Goal: Task Accomplishment & Management: Use online tool/utility

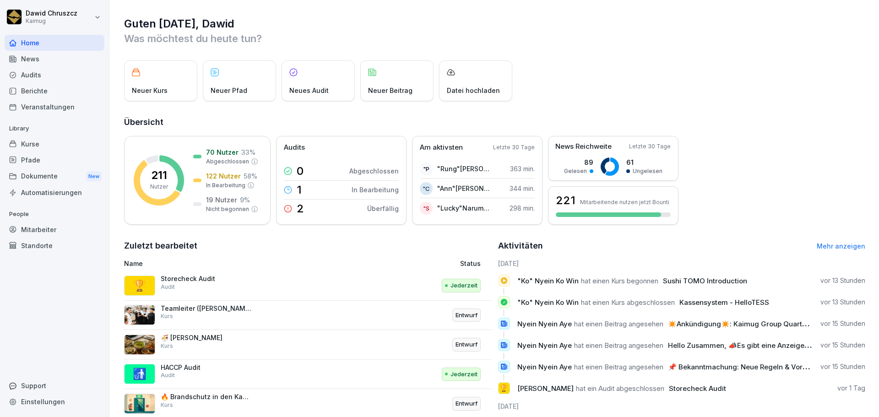
click at [199, 281] on p "Storecheck Audit" at bounding box center [207, 279] width 92 height 8
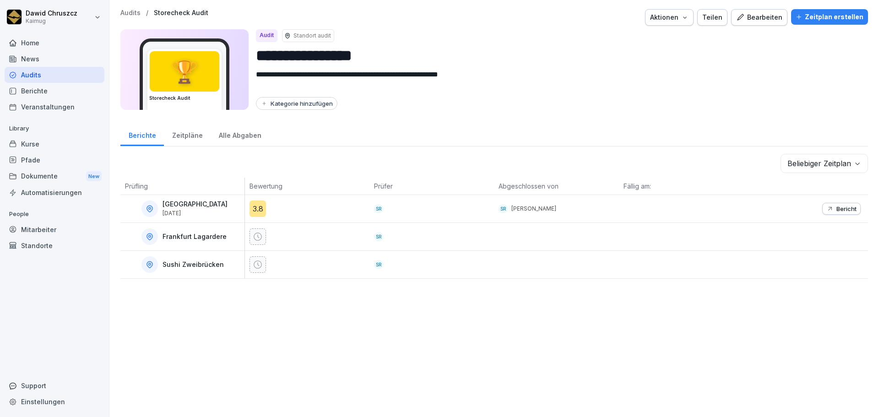
drag, startPoint x: 266, startPoint y: 211, endPoint x: 248, endPoint y: 213, distance: 17.9
click at [247, 213] on div "3.8" at bounding box center [307, 208] width 124 height 27
click at [466, 309] on div "**********" at bounding box center [493, 208] width 769 height 417
click at [840, 210] on p "Bericht" at bounding box center [846, 208] width 20 height 7
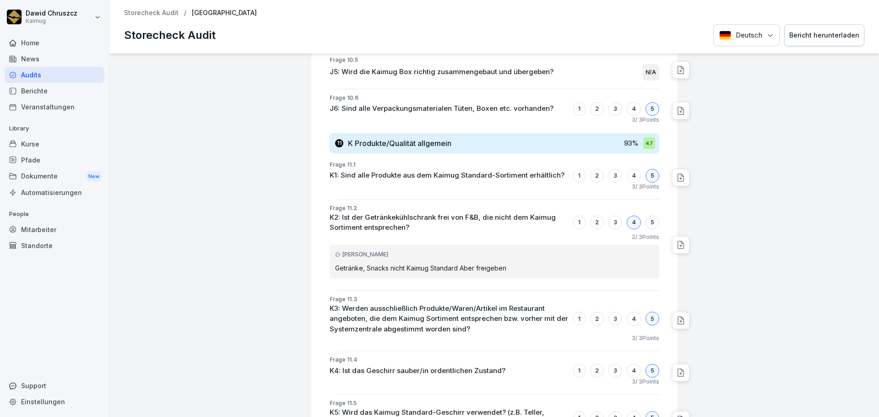
scroll to position [5319, 0]
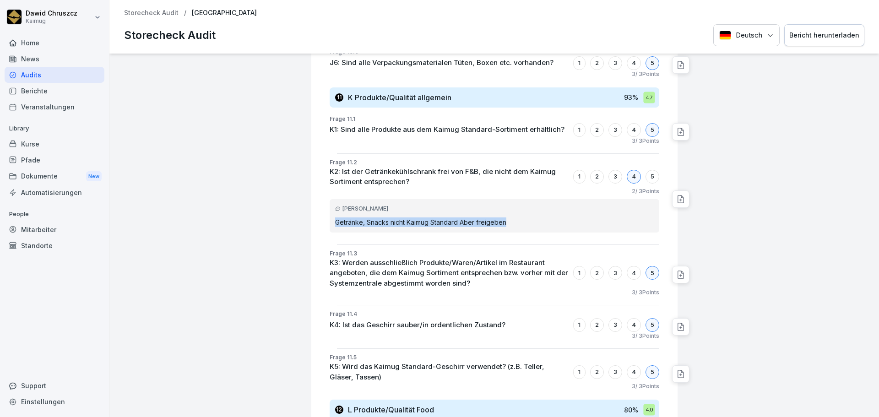
drag, startPoint x: 503, startPoint y: 142, endPoint x: 325, endPoint y: 150, distance: 178.2
click at [329, 199] on div "[PERSON_NAME] Getränke, Snacks nicht Kaimug Standard Aber freigeben" at bounding box center [493, 215] width 329 height 33
click at [318, 249] on div "Frage 11.3 K3: Werden ausschließlich Produkte/Waren/Artikel im Restaurant angeb…" at bounding box center [497, 274] width 359 height 51
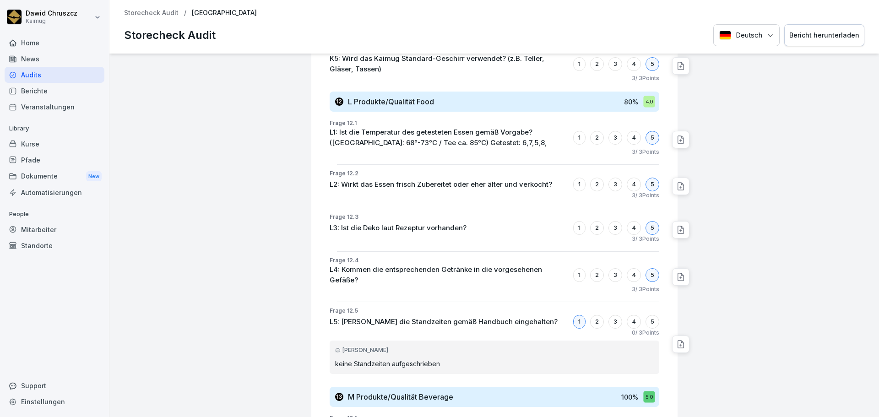
scroll to position [5640, 0]
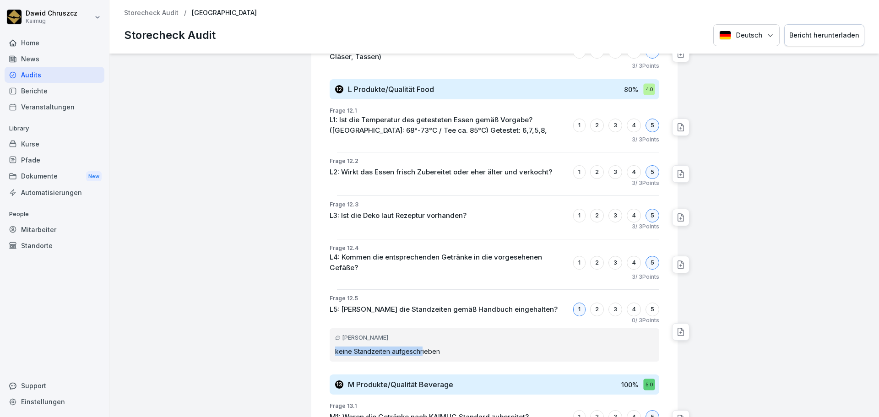
drag, startPoint x: 410, startPoint y: 267, endPoint x: 312, endPoint y: 272, distance: 98.9
click at [320, 294] on div "Frage 12.5 L5: Werden die Standzeiten gemäß Handbuch eingehalten? 1 2 3 4 5 0 /…" at bounding box center [497, 331] width 359 height 75
drag, startPoint x: 305, startPoint y: 269, endPoint x: 308, endPoint y: 272, distance: 4.9
click at [356, 328] on div "[PERSON_NAME] keine Standzeiten aufgeschrieben" at bounding box center [493, 344] width 329 height 33
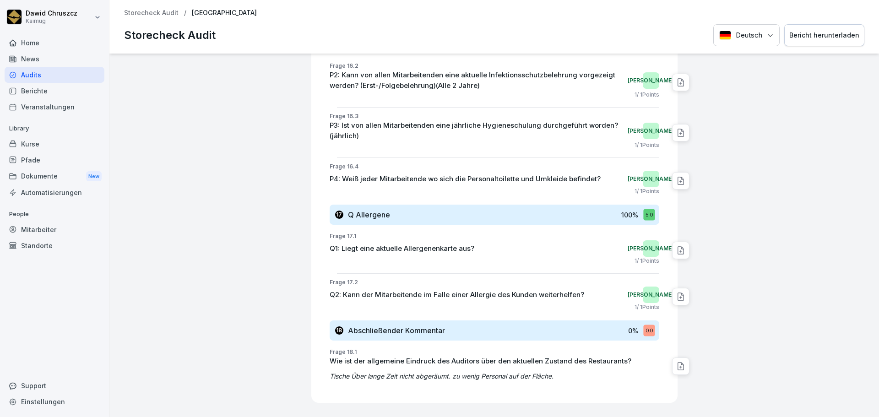
scroll to position [7271, 0]
drag, startPoint x: 322, startPoint y: 292, endPoint x: 570, endPoint y: 297, distance: 248.1
click at [564, 371] on p "Tische Über lange Zeit nicht abgeräumt. zu wenig Personal auf der Fläche." at bounding box center [493, 376] width 329 height 10
click at [570, 347] on div "Frage 18.1 Wie ist der allgemeine Eindruck des Auditors über den aktuellen Zust…" at bounding box center [497, 365] width 359 height 37
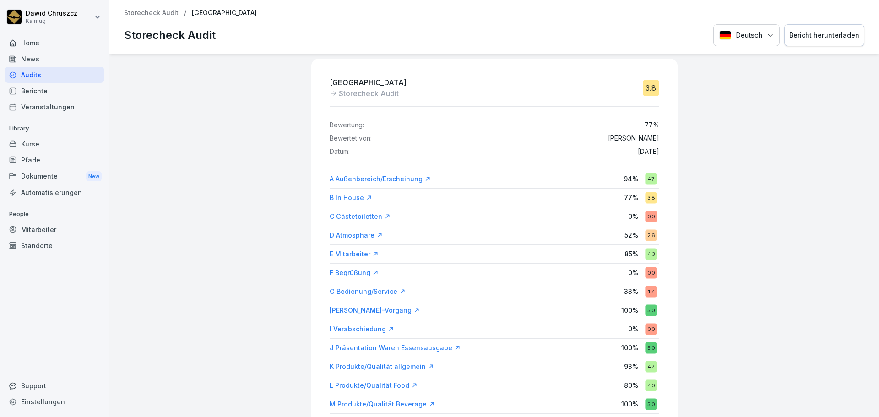
scroll to position [0, 0]
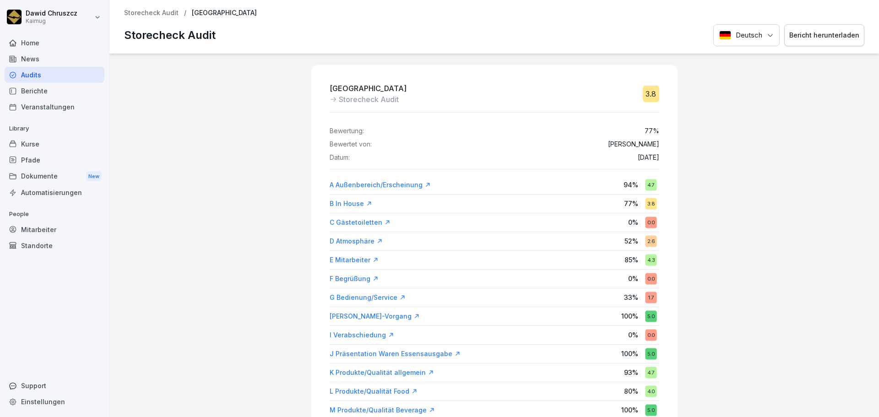
click at [824, 37] on div "Bericht herunterladen" at bounding box center [824, 35] width 70 height 10
click at [31, 92] on div "Berichte" at bounding box center [55, 91] width 100 height 16
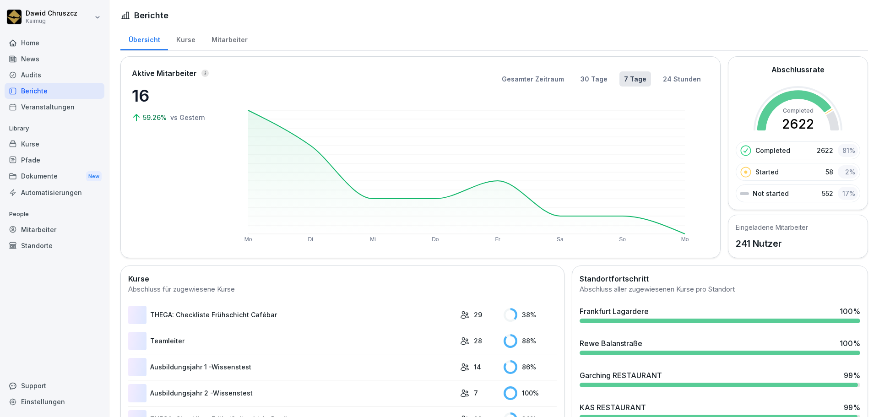
click at [37, 92] on div "Berichte" at bounding box center [55, 91] width 100 height 16
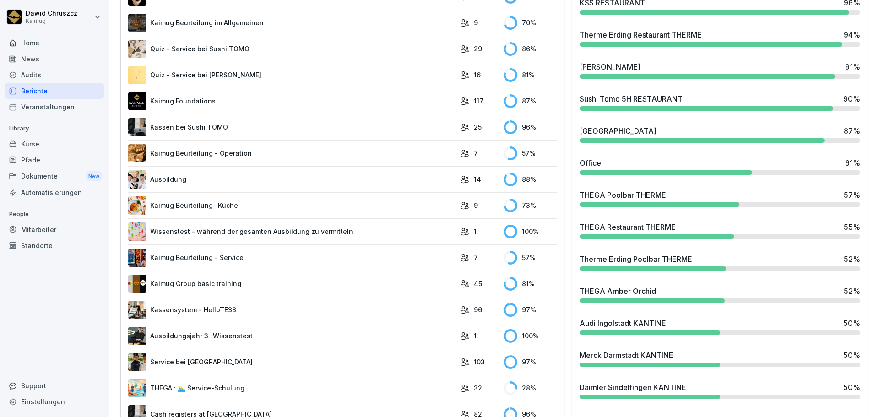
scroll to position [641, 0]
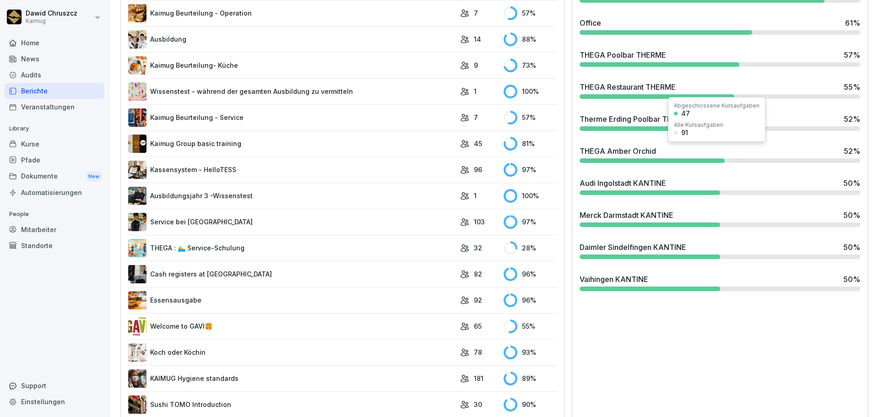
click at [630, 151] on div "THEGA Amber Orchid" at bounding box center [617, 151] width 76 height 11
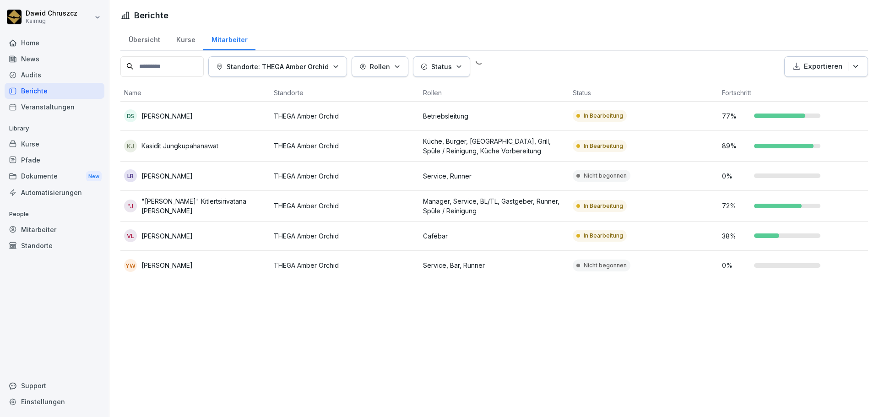
click at [641, 156] on td "In Bearbeitung" at bounding box center [644, 146] width 150 height 31
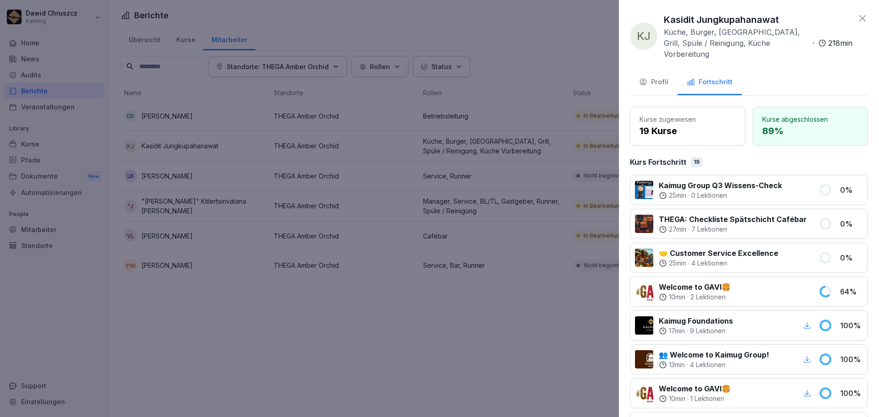
click at [545, 337] on div at bounding box center [439, 208] width 879 height 417
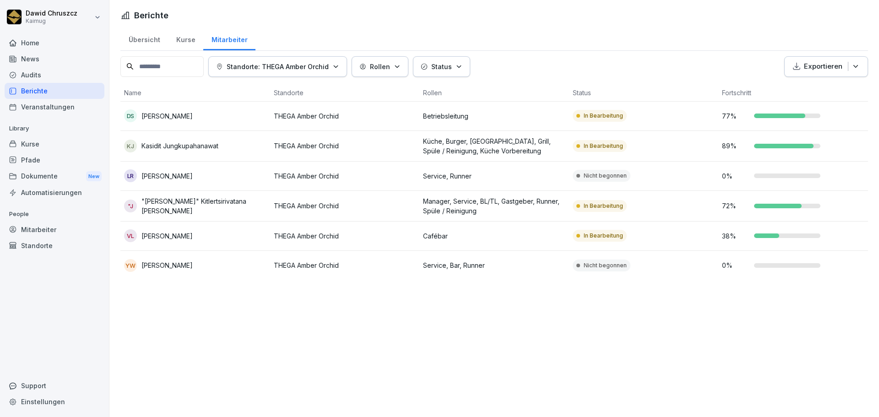
click at [534, 300] on div "Berichte Übersicht Kurse Mitarbeiter Standorte: THEGA Amber Orchid Rollen Statu…" at bounding box center [493, 208] width 769 height 417
click at [38, 88] on div "Berichte" at bounding box center [55, 91] width 100 height 16
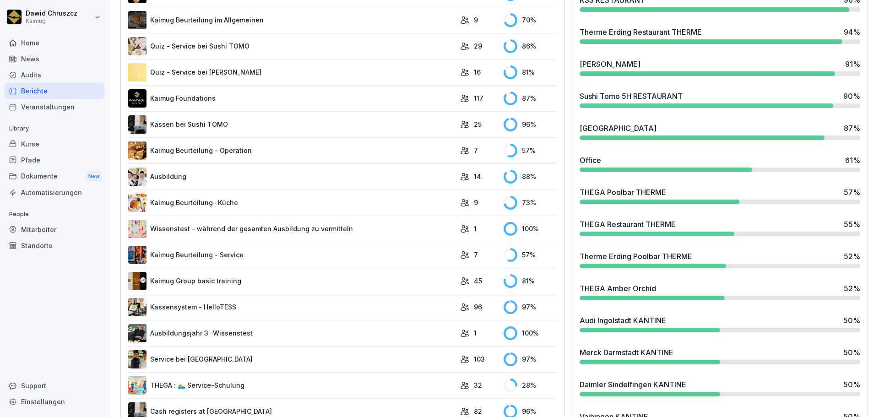
scroll to position [549, 0]
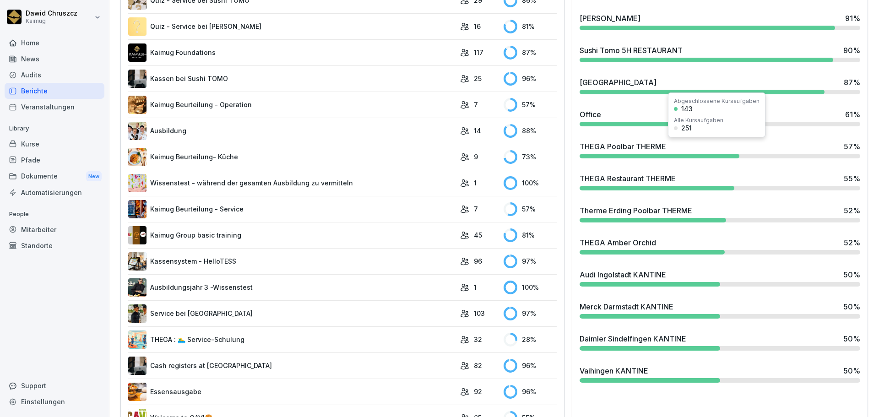
click at [752, 144] on div "THEGA Poolbar THERME 57 %" at bounding box center [719, 146] width 280 height 11
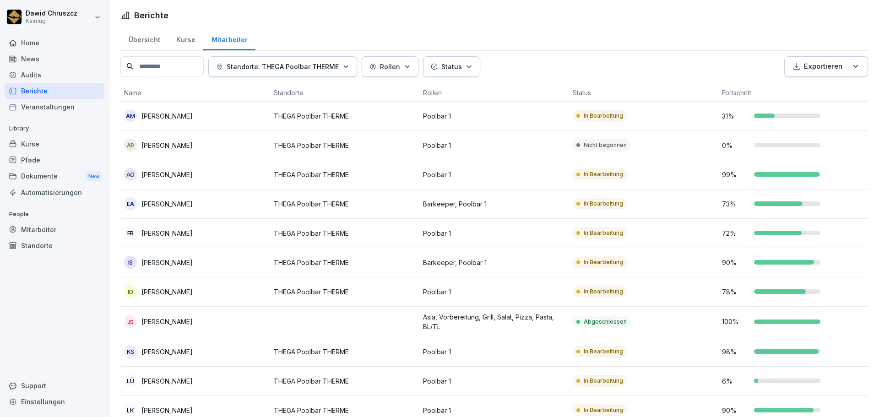
click at [619, 66] on div "Standorte: THEGA Poolbar THERME Rollen Status Exportieren" at bounding box center [493, 66] width 747 height 21
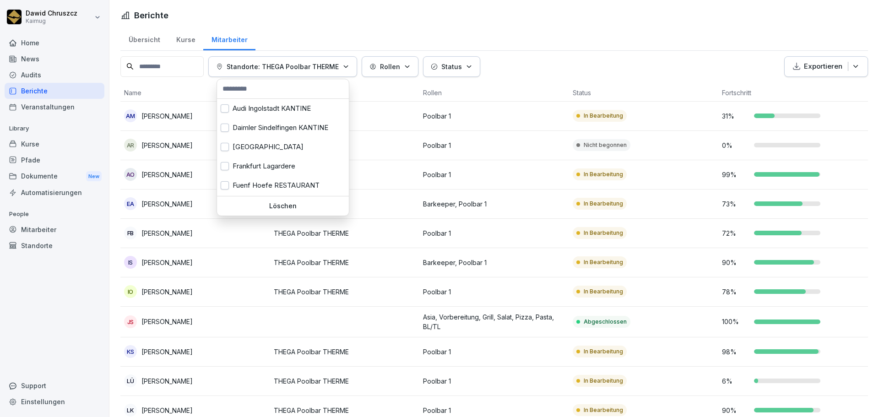
click at [349, 63] on icon "button" at bounding box center [345, 66] width 7 height 7
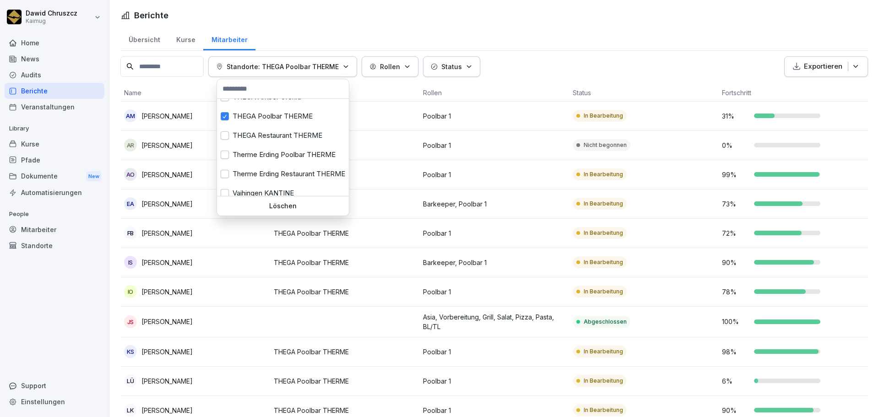
scroll to position [302, 0]
click at [227, 132] on button "button" at bounding box center [225, 133] width 8 height 8
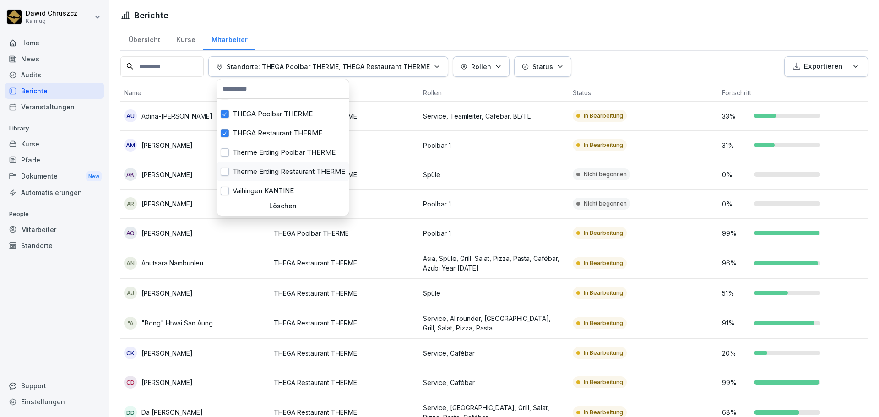
scroll to position [256, 0]
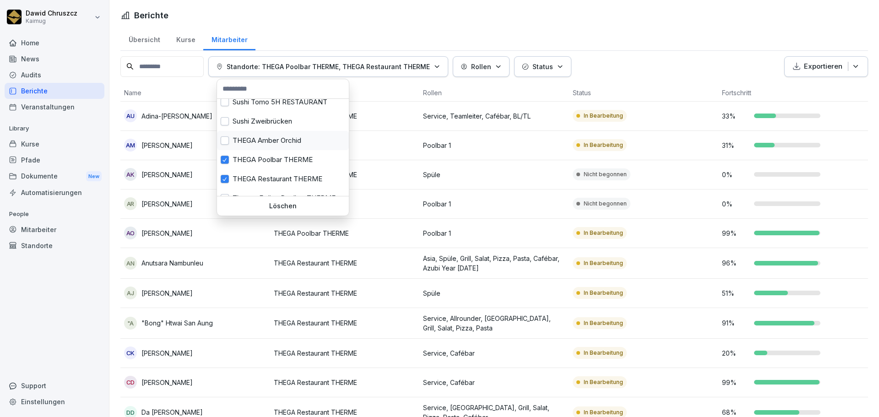
click at [226, 138] on button "button" at bounding box center [225, 140] width 8 height 8
click at [589, 66] on html "[PERSON_NAME] Kaimug Home News Audits Berichte Veranstaltungen Library Kurse Pf…" at bounding box center [439, 208] width 879 height 417
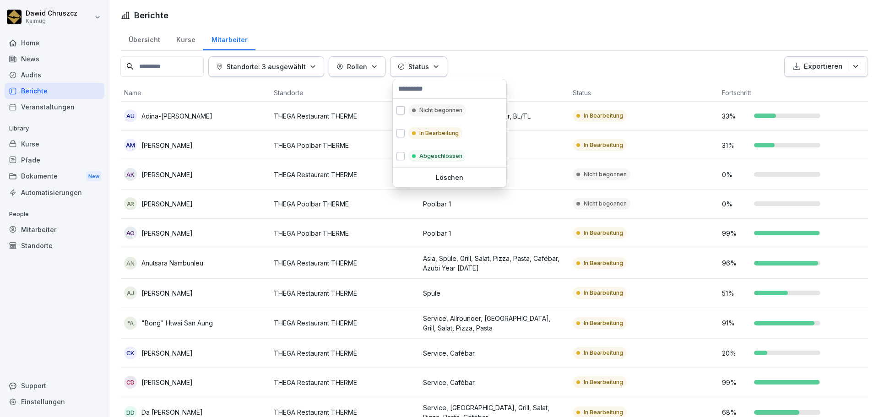
click at [436, 64] on icon "button" at bounding box center [435, 66] width 7 height 7
click at [571, 65] on html "[PERSON_NAME] Kaimug Home News Audits Berichte Veranstaltungen Library Kurse Pf…" at bounding box center [439, 208] width 879 height 417
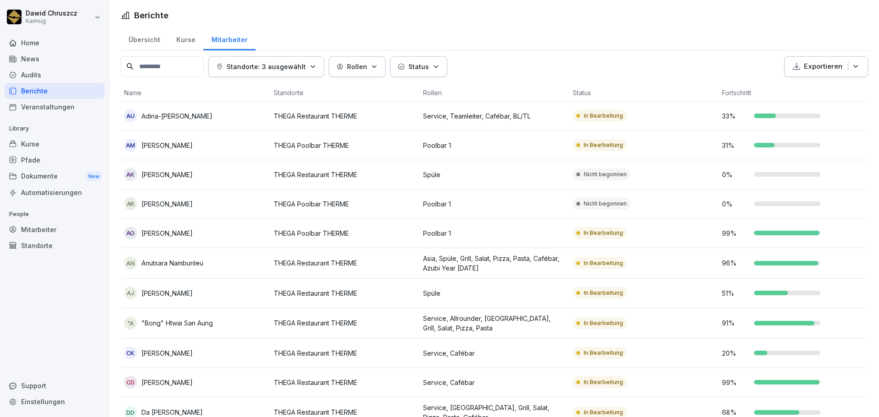
click at [853, 70] on button "Exportieren" at bounding box center [826, 66] width 84 height 21
click at [615, 70] on div "Standorte: 3 ausgewählt Rollen Status Exportieren" at bounding box center [493, 66] width 747 height 21
click at [381, 65] on button "Rollen" at bounding box center [357, 66] width 57 height 21
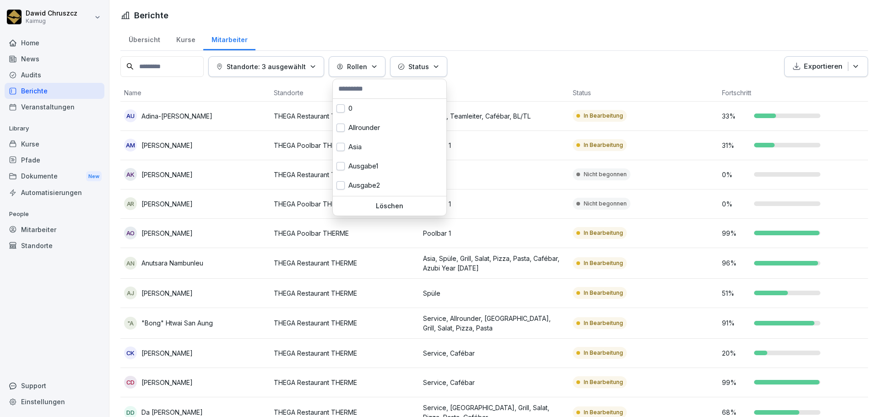
drag, startPoint x: 497, startPoint y: 64, endPoint x: 485, endPoint y: 64, distance: 11.9
click at [496, 64] on html "[PERSON_NAME] Kaimug Home News Audits Berichte Veranstaltungen Library Kurse Pf…" at bounding box center [439, 208] width 879 height 417
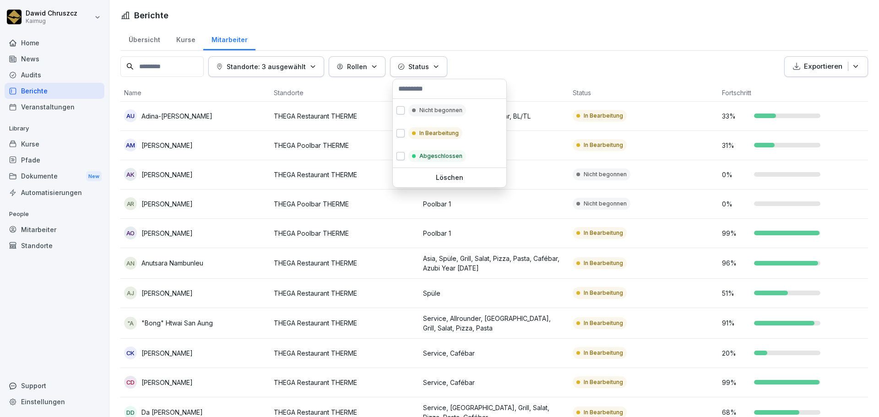
click at [441, 61] on button "Status" at bounding box center [418, 66] width 57 height 21
click at [556, 54] on html "[PERSON_NAME] Kaimug Home News Audits Berichte Veranstaltungen Library Kurse Pf…" at bounding box center [439, 208] width 879 height 417
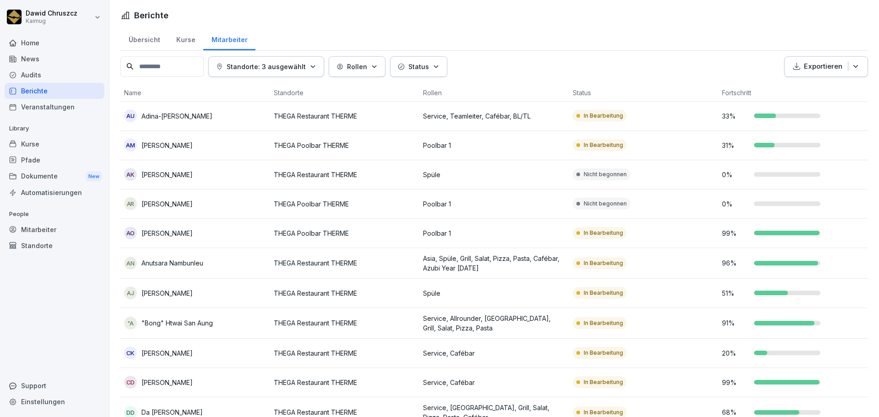
click at [851, 66] on icon "button" at bounding box center [855, 66] width 9 height 9
click at [821, 100] on p "Als CSV Datei exportieren" at bounding box center [813, 103] width 79 height 8
click at [804, 67] on p "Exportieren" at bounding box center [823, 66] width 38 height 11
click at [800, 85] on p "Als Excel Datei exportieren" at bounding box center [815, 88] width 82 height 8
click at [152, 38] on div "Übersicht" at bounding box center [144, 38] width 48 height 23
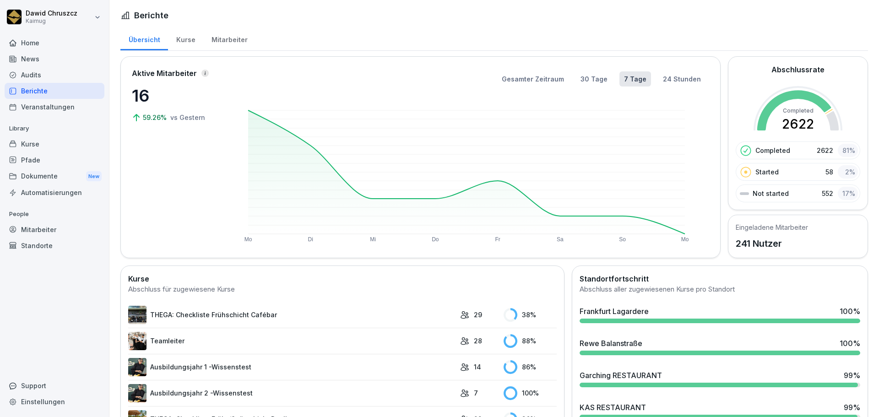
click at [186, 40] on div "Kurse" at bounding box center [185, 38] width 35 height 23
click at [149, 39] on div "Übersicht" at bounding box center [144, 38] width 48 height 23
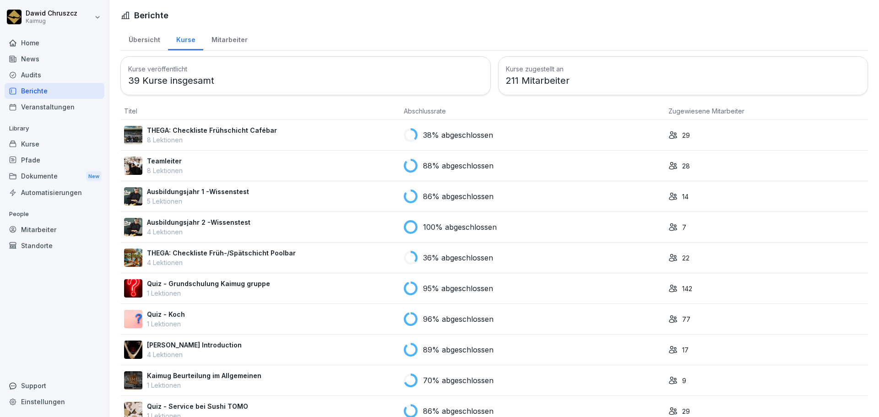
click at [146, 38] on div "Übersicht" at bounding box center [144, 38] width 48 height 23
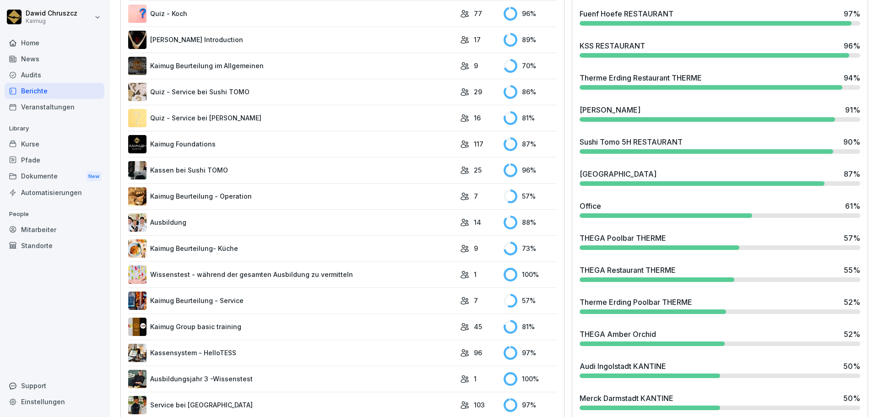
scroll to position [503, 0]
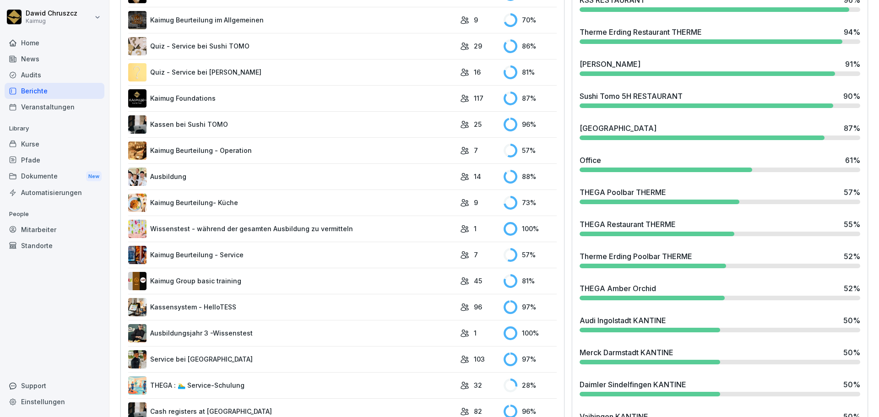
click at [644, 256] on div "Therme Erding Poolbar THERME" at bounding box center [635, 256] width 113 height 11
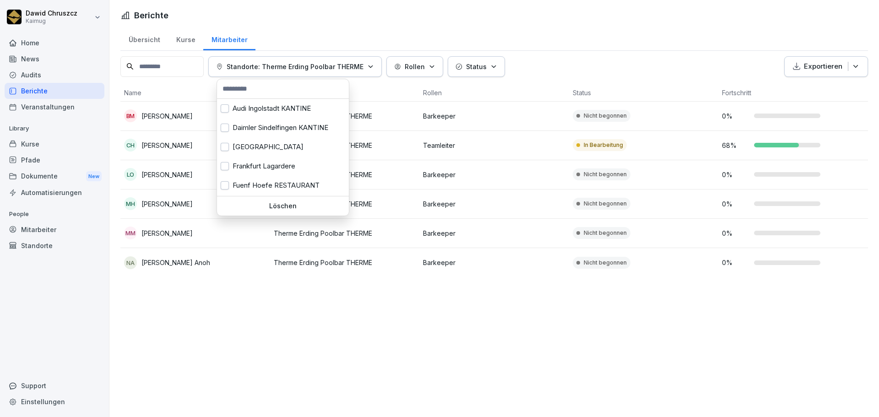
click at [378, 67] on button "Standorte: Therme Erding Poolbar THERME" at bounding box center [294, 66] width 173 height 21
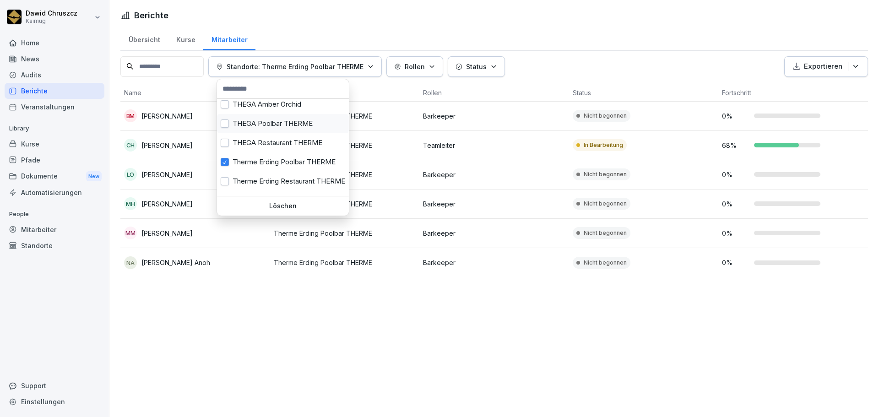
scroll to position [307, 0]
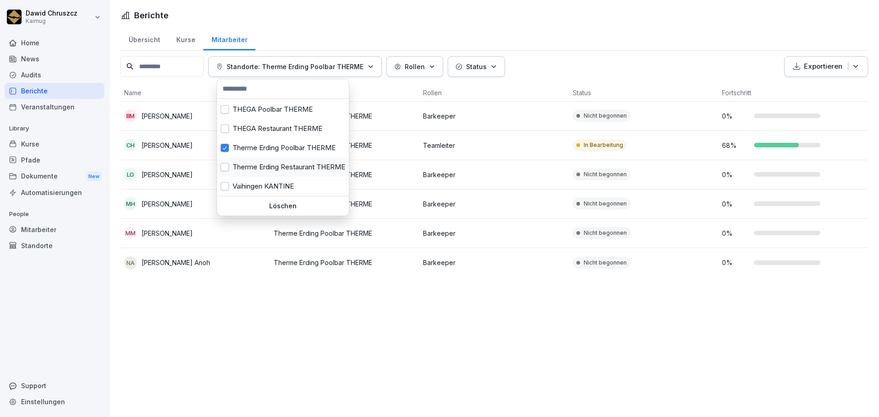
click at [221, 165] on button "button" at bounding box center [225, 167] width 8 height 8
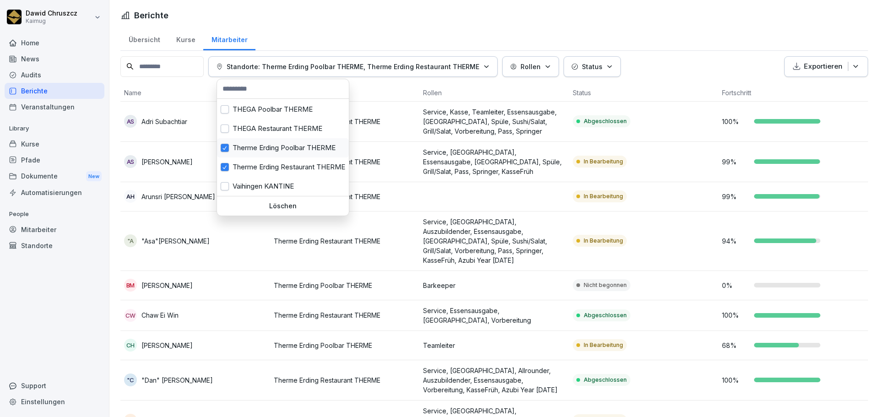
click at [223, 150] on button "button" at bounding box center [225, 148] width 8 height 8
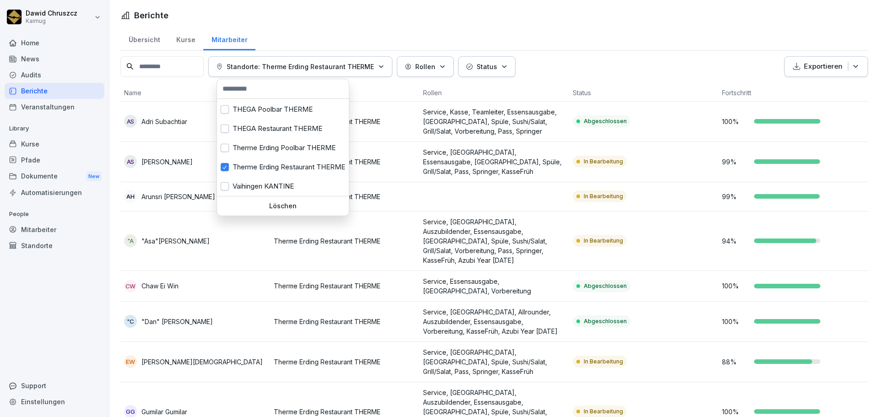
click at [623, 56] on html "[PERSON_NAME] Kaimug Home News Audits Berichte Veranstaltungen Library Kurse Pf…" at bounding box center [439, 208] width 879 height 417
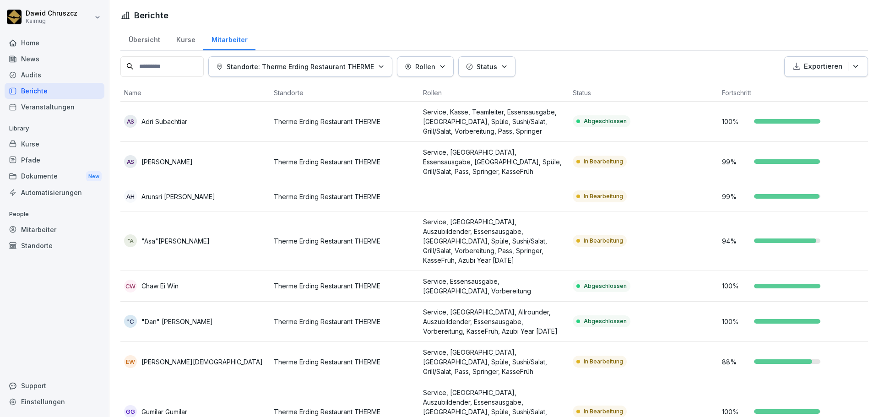
click at [507, 58] on button "Status" at bounding box center [486, 66] width 57 height 21
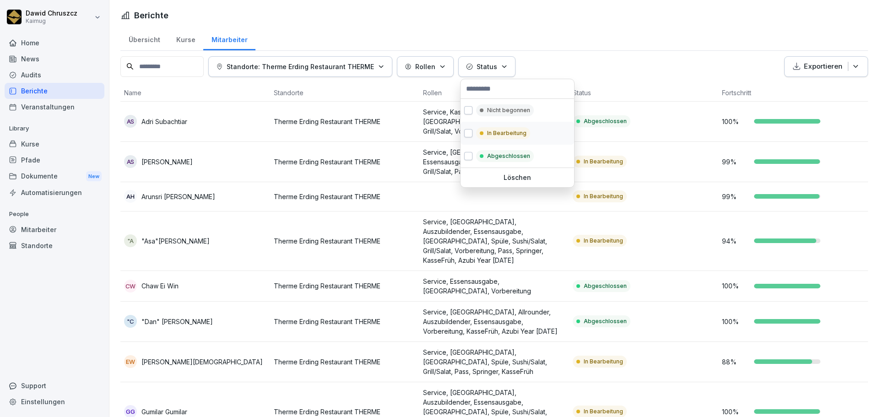
click at [468, 131] on button "button" at bounding box center [468, 133] width 8 height 8
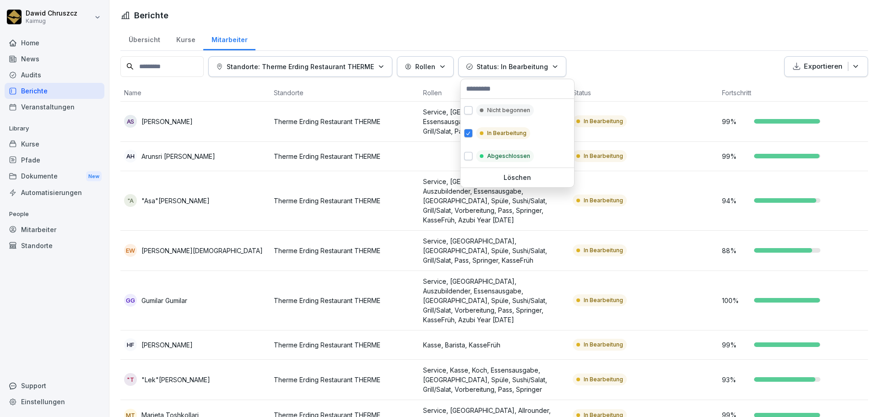
click at [664, 52] on html "[PERSON_NAME] Kaimug Home News Audits Berichte Veranstaltungen Library Kurse Pf…" at bounding box center [439, 208] width 879 height 417
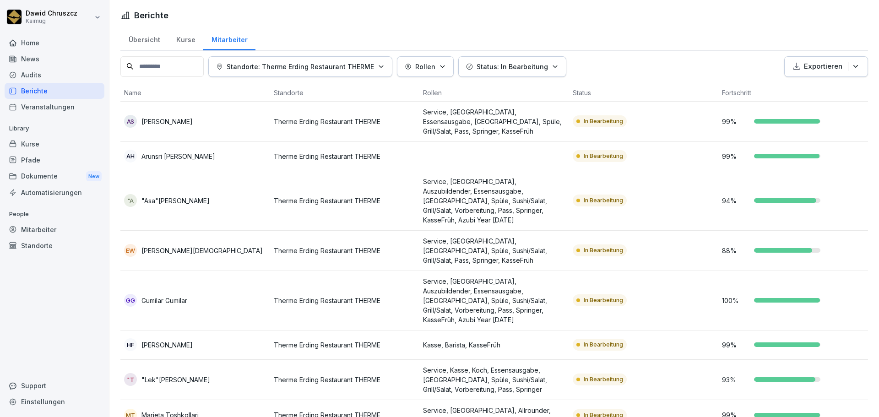
click at [611, 29] on div "Übersicht Kurse Mitarbeiter" at bounding box center [493, 39] width 747 height 24
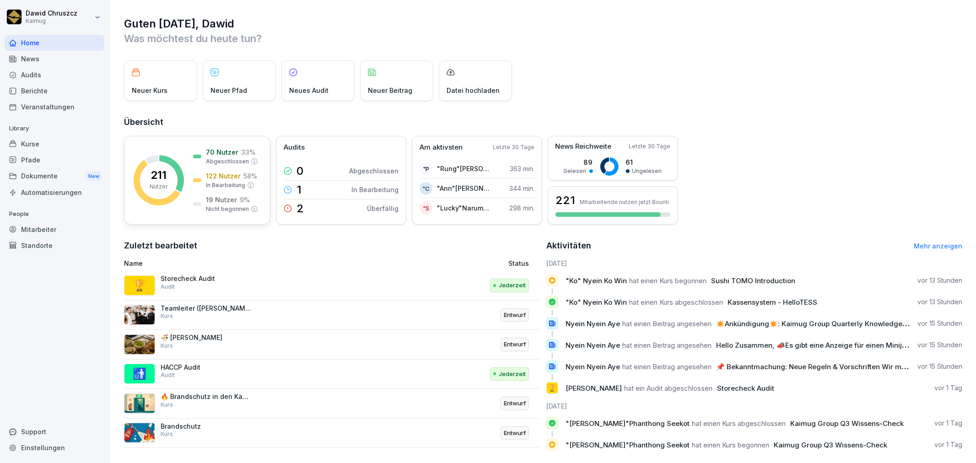
click at [177, 153] on div "211 Nutzer 70 Nutzer 33 % Abgeschlossen 122 Nutzer 58 % In Bearbeitung 19 Nutze…" at bounding box center [197, 180] width 146 height 89
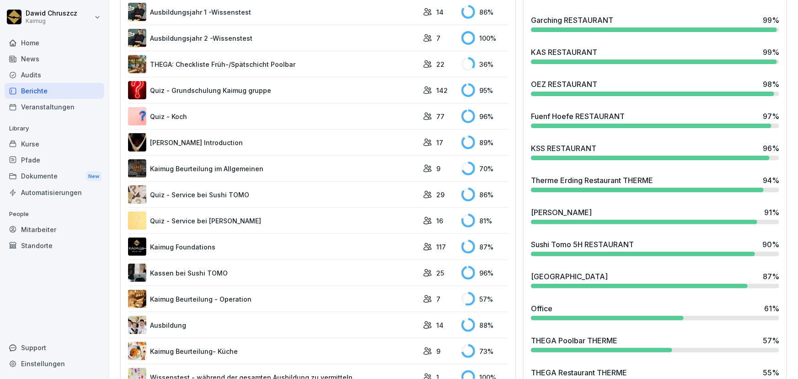
scroll to position [370, 0]
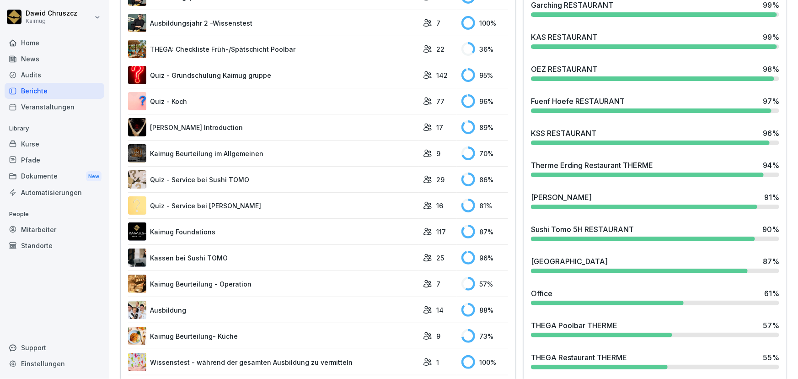
click at [707, 86] on div "Frankfurt Lagardere 100 % Rewe Balanstraße 100 % Garching RESTAURANT 99 % KAS R…" at bounding box center [656, 248] width 256 height 633
click at [631, 137] on div "KSS RESTAURANT 96 %" at bounding box center [655, 133] width 248 height 11
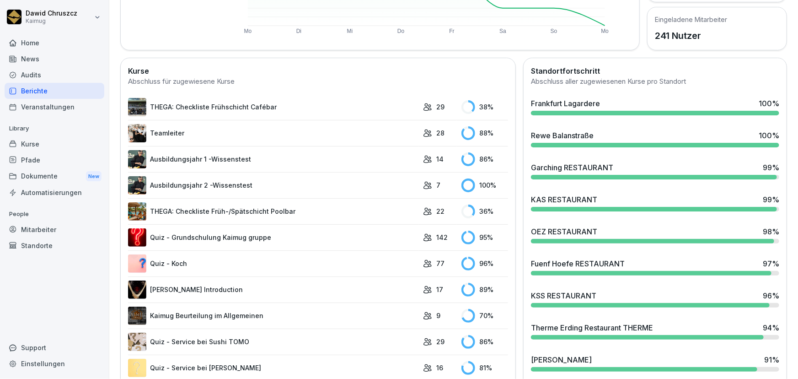
scroll to position [291, 0]
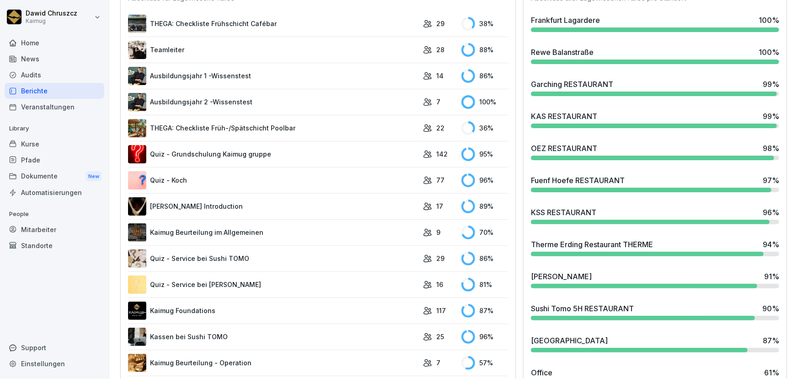
drag, startPoint x: 718, startPoint y: 210, endPoint x: 742, endPoint y: 213, distance: 24.0
click at [742, 213] on div "KSS RESTAURANT 96 %" at bounding box center [655, 212] width 248 height 11
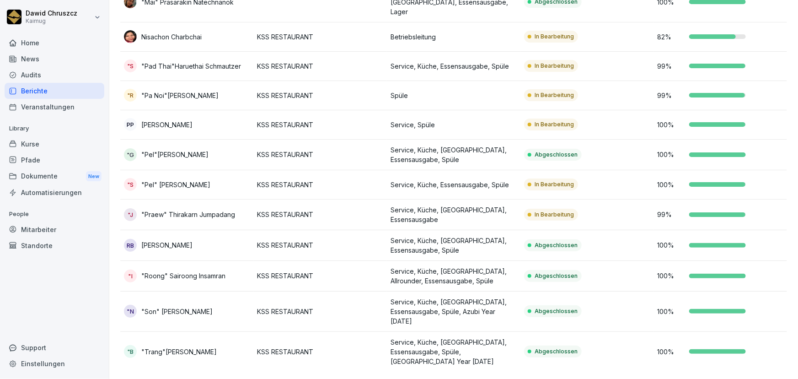
scroll to position [56, 0]
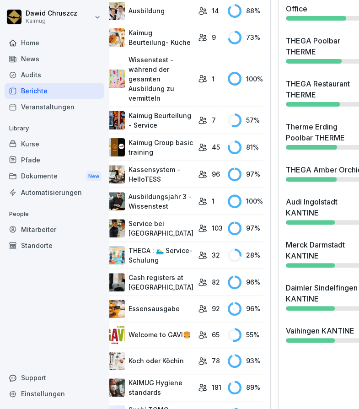
scroll to position [1003, 22]
